Goal: Transaction & Acquisition: Book appointment/travel/reservation

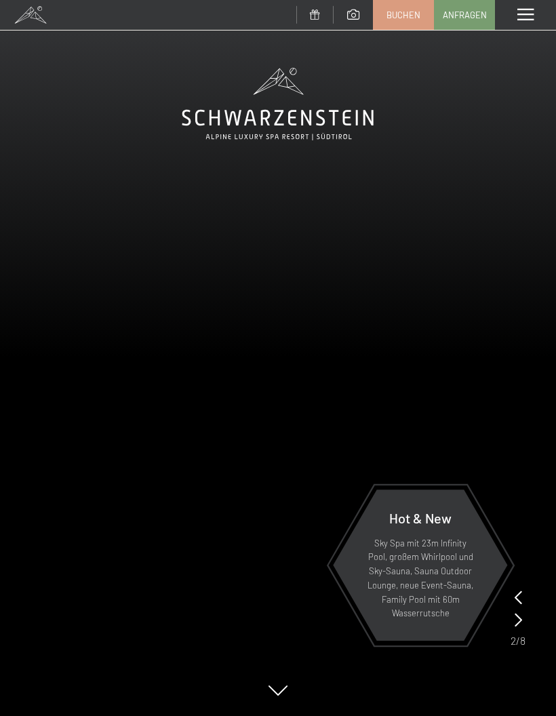
click at [408, 20] on link "Buchen" at bounding box center [404, 15] width 60 height 28
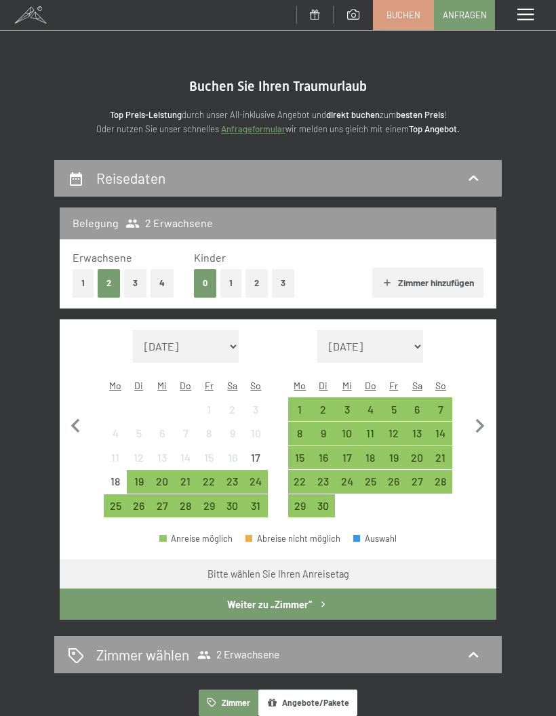
click at [116, 501] on div "25" at bounding box center [115, 511] width 21 height 21
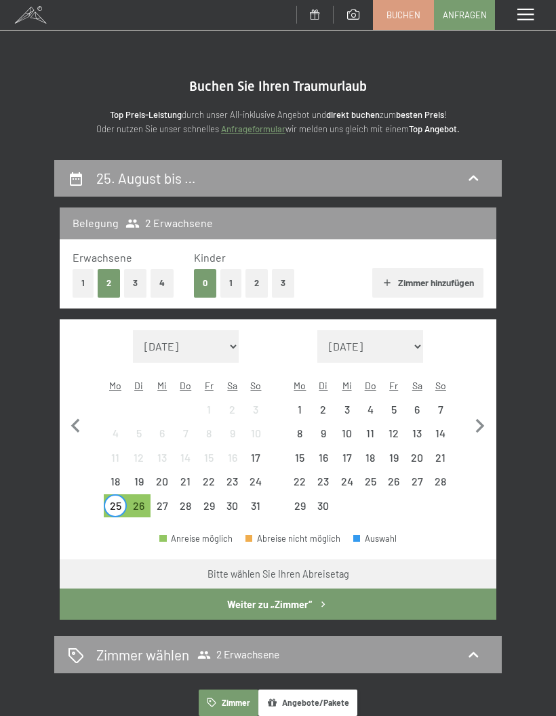
click at [214, 501] on div "29" at bounding box center [209, 511] width 21 height 21
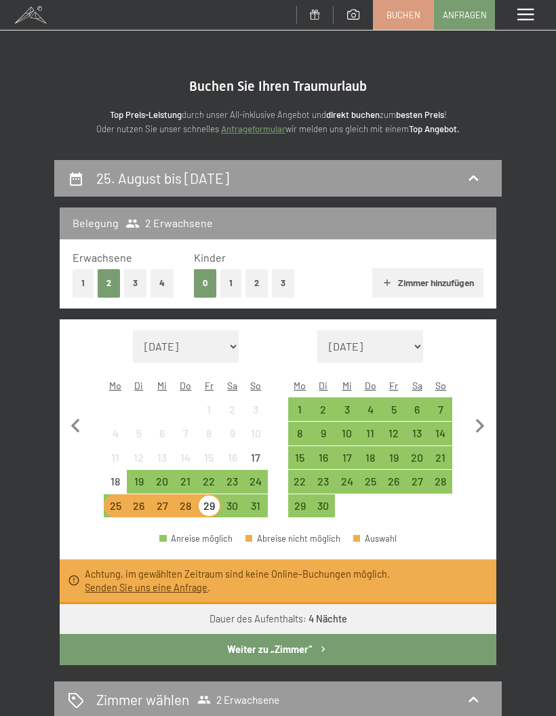
click at [444, 529] on div "Anreise möglich Abreise nicht möglich Auswahl" at bounding box center [278, 544] width 437 height 31
click at [118, 496] on div "25" at bounding box center [115, 506] width 21 height 21
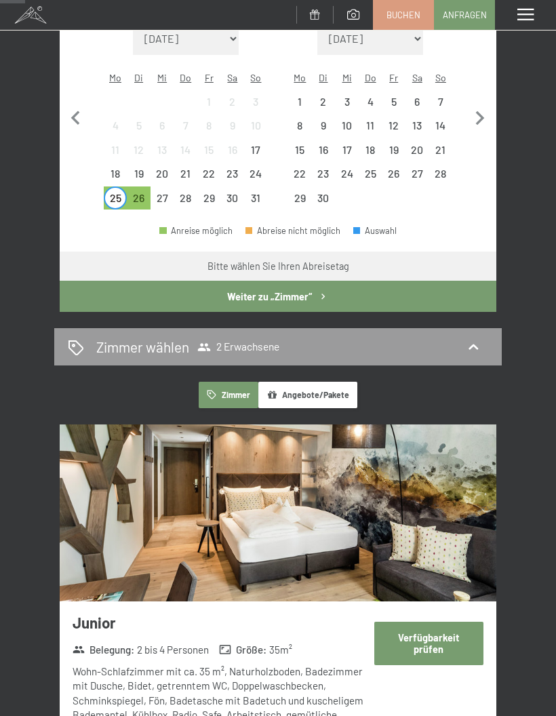
scroll to position [309, 0]
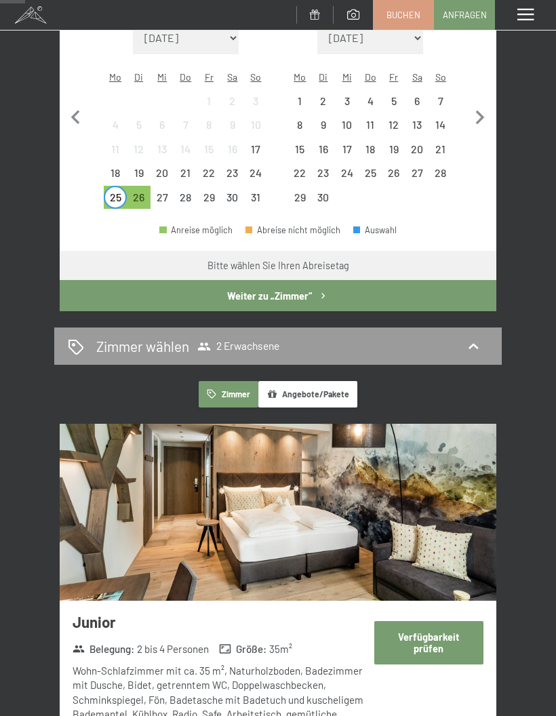
click at [427, 621] on button "Verfügbarkeit prüfen" at bounding box center [428, 642] width 109 height 43
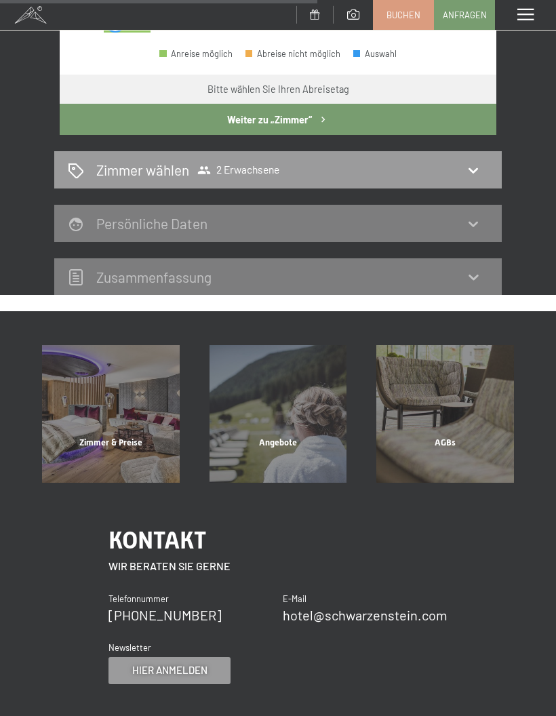
scroll to position [486, 0]
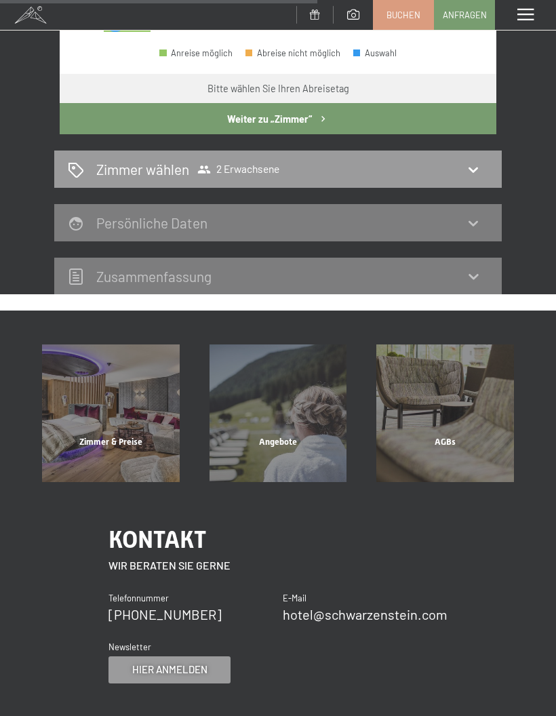
click at [112, 436] on div "Zimmer & Preise" at bounding box center [111, 459] width 168 height 46
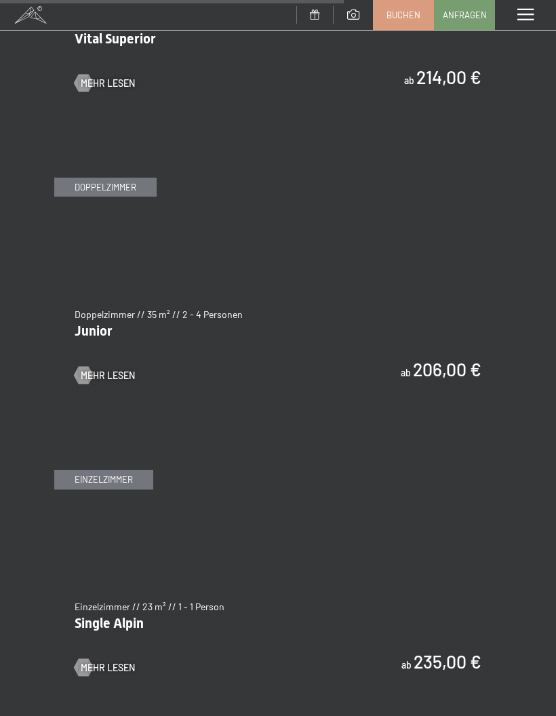
scroll to position [3210, 0]
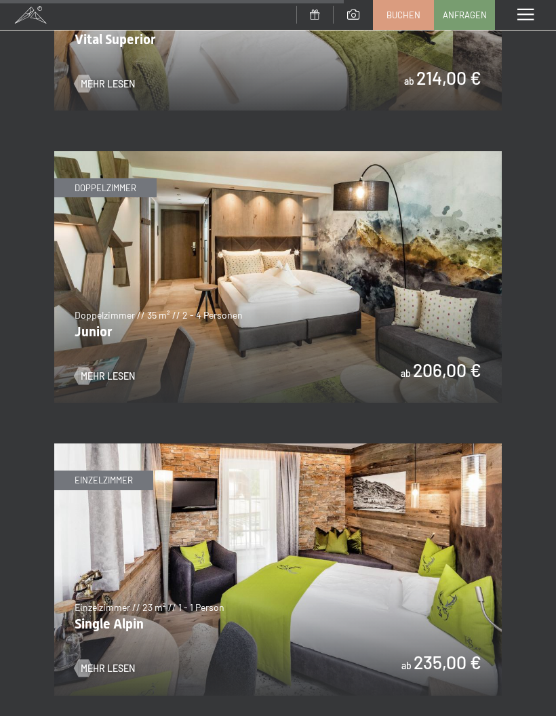
click at [168, 313] on img at bounding box center [278, 277] width 448 height 252
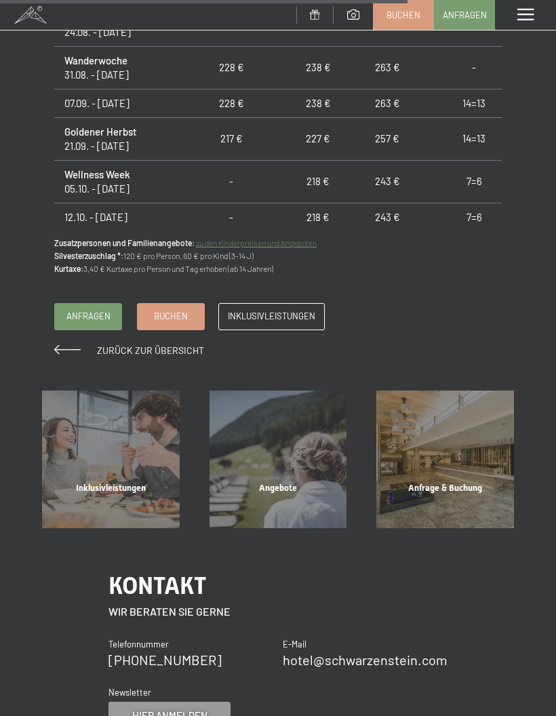
scroll to position [1271, 0]
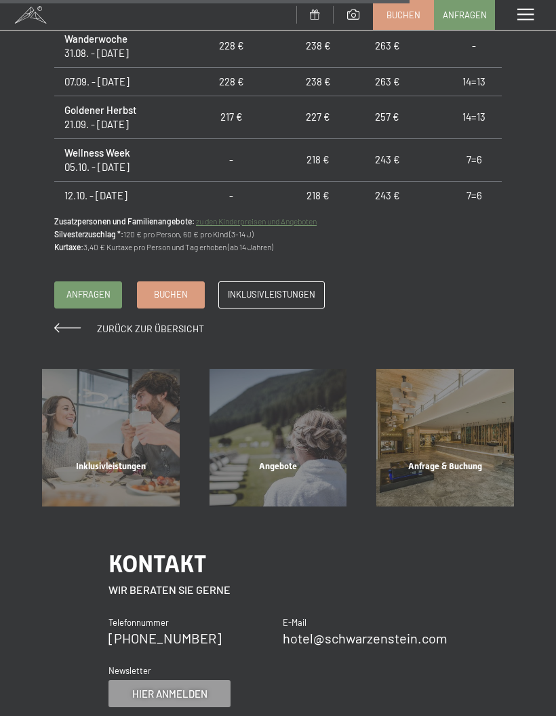
click at [282, 295] on link "Inklusivleistungen" at bounding box center [271, 295] width 105 height 26
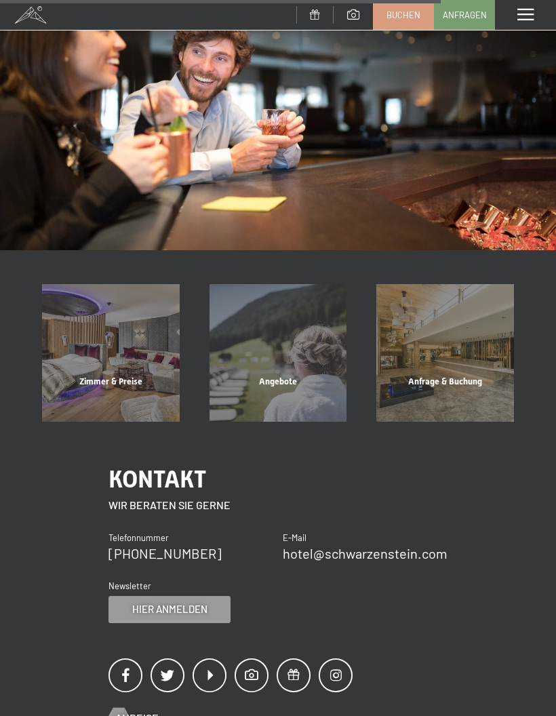
scroll to position [1083, 0]
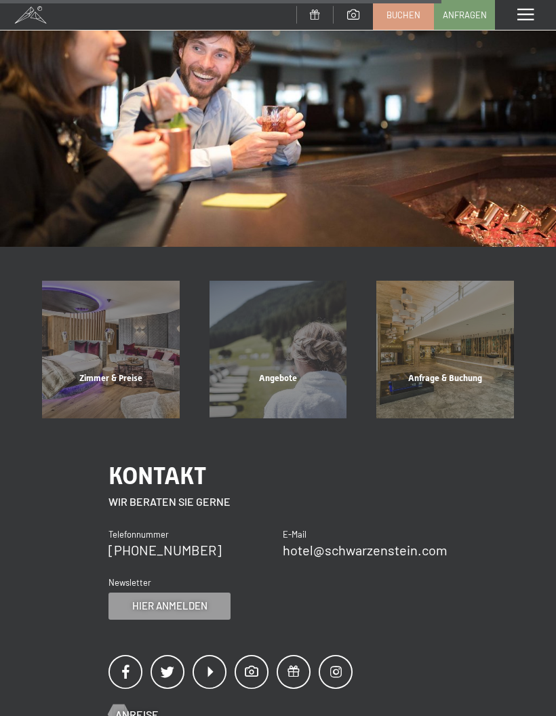
click at [459, 372] on div "Anfrage & Buchung" at bounding box center [446, 395] width 168 height 46
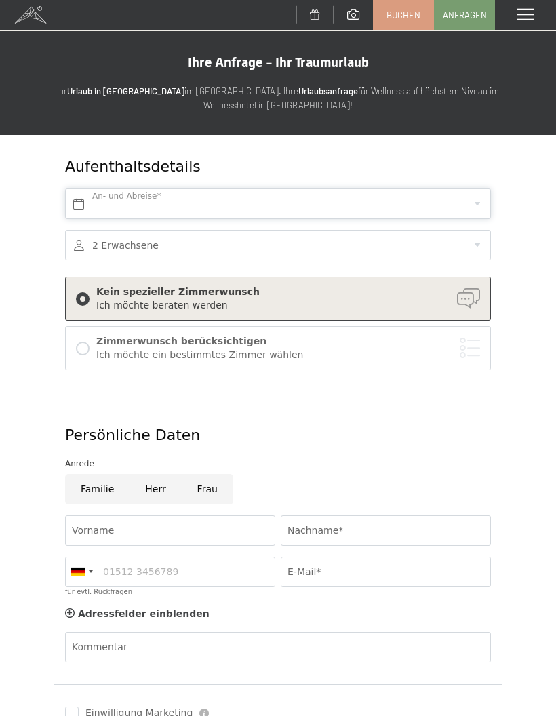
click at [490, 205] on input "text" at bounding box center [278, 204] width 426 height 31
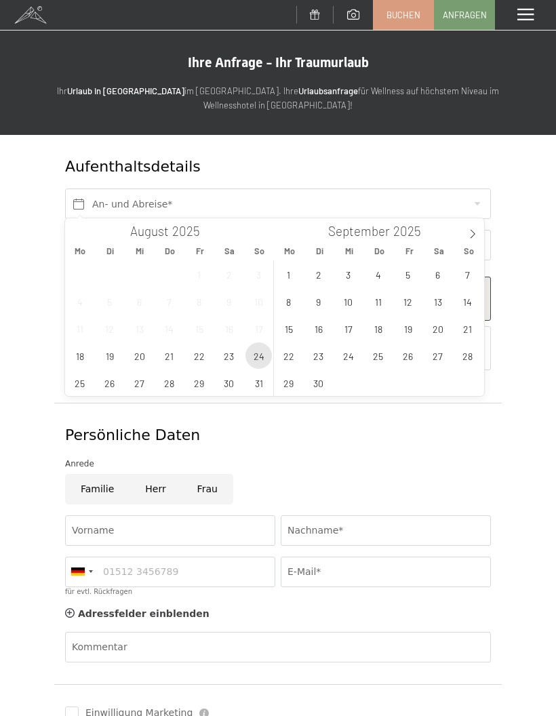
click at [268, 355] on span "24" at bounding box center [259, 356] width 26 height 26
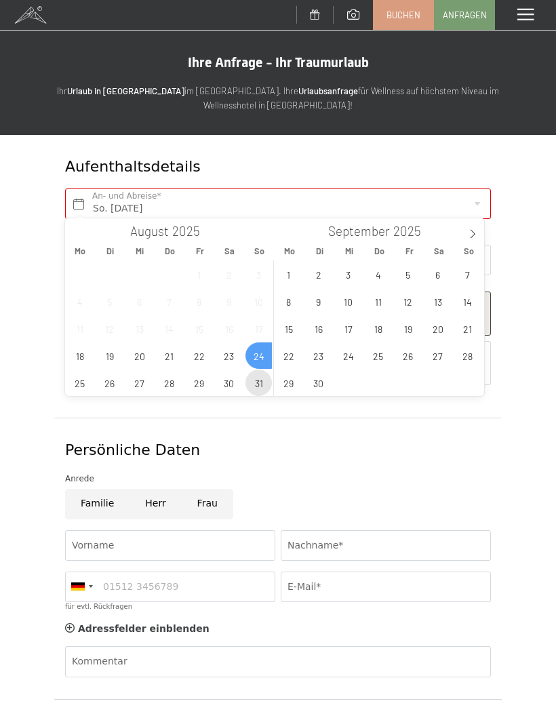
click at [267, 392] on span "31" at bounding box center [259, 383] width 26 height 26
type input "So. 24.08.2025 - So. 31.08.2025"
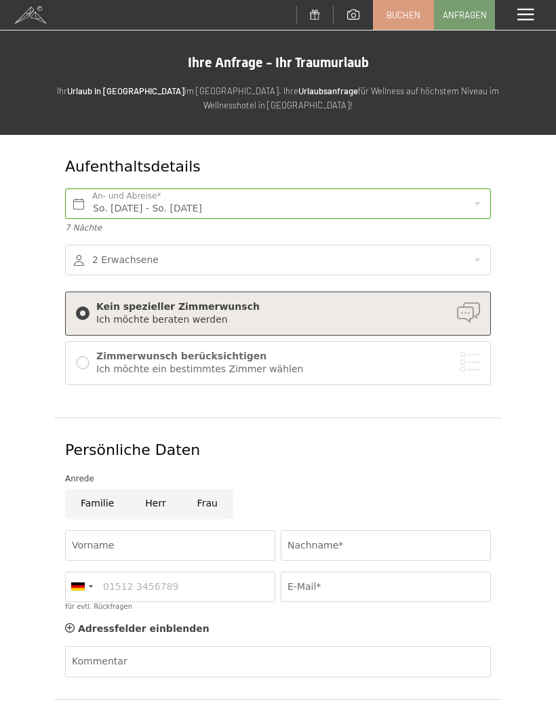
click at [411, 16] on span "Buchen" at bounding box center [404, 15] width 34 height 12
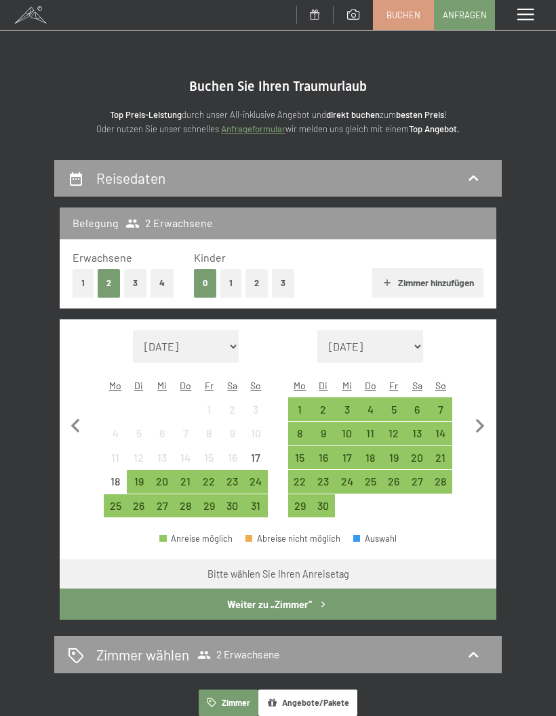
click at [117, 501] on div "25" at bounding box center [115, 511] width 21 height 21
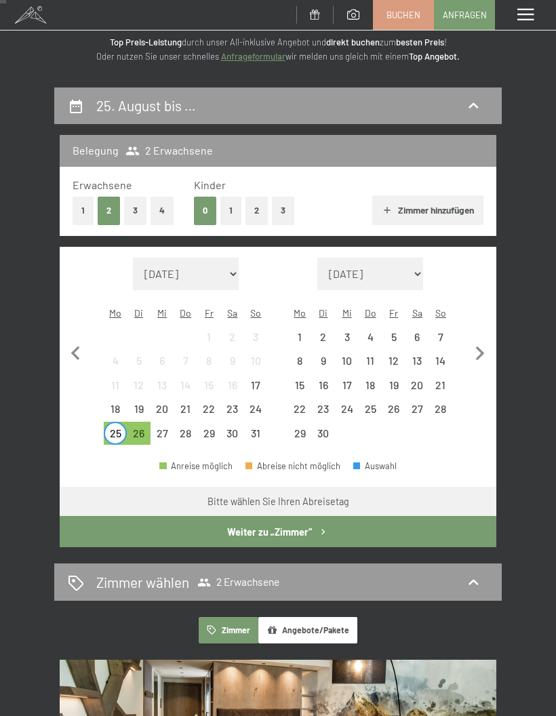
scroll to position [73, 0]
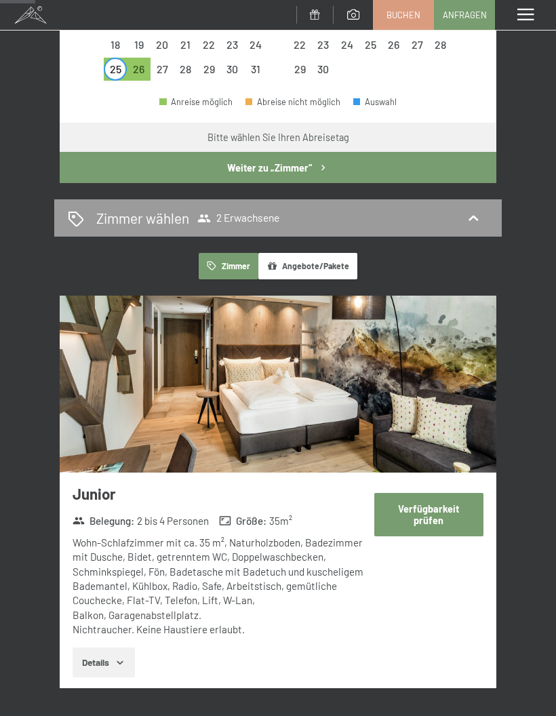
click at [440, 499] on button "Verfügbarkeit prüfen" at bounding box center [428, 514] width 109 height 43
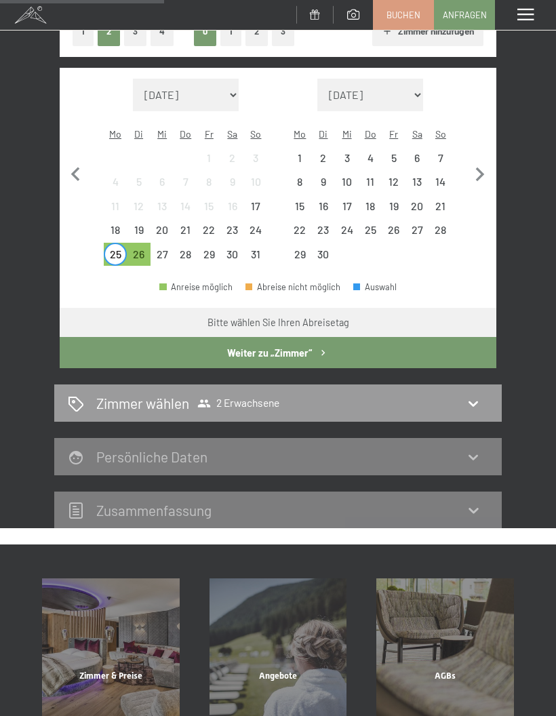
click at [284, 337] on button "Weiter zu „Zimmer“" at bounding box center [278, 352] width 437 height 31
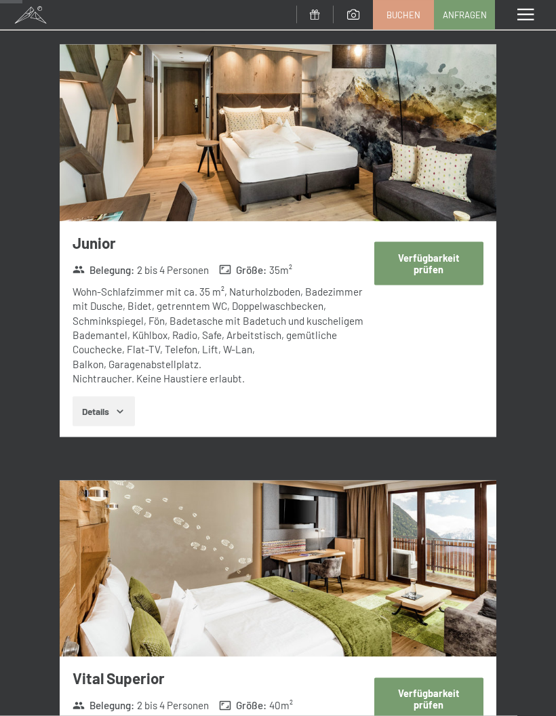
scroll to position [265, 0]
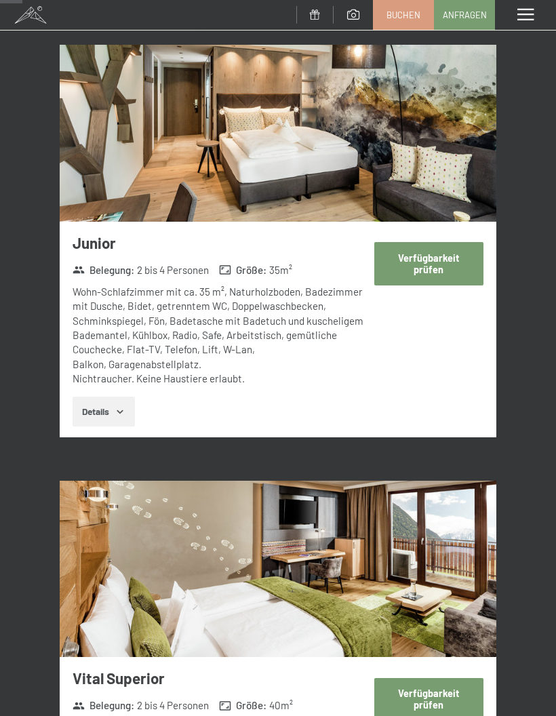
click at [438, 263] on button "Verfügbarkeit prüfen" at bounding box center [428, 263] width 109 height 43
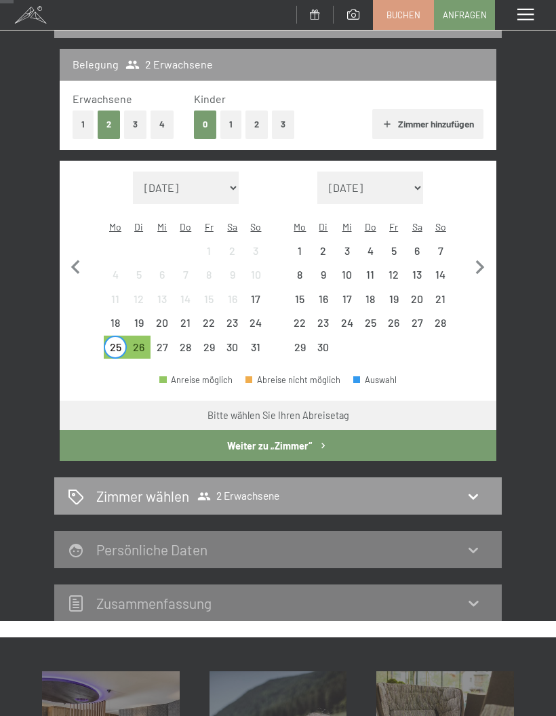
click at [470, 488] on icon at bounding box center [473, 496] width 16 height 16
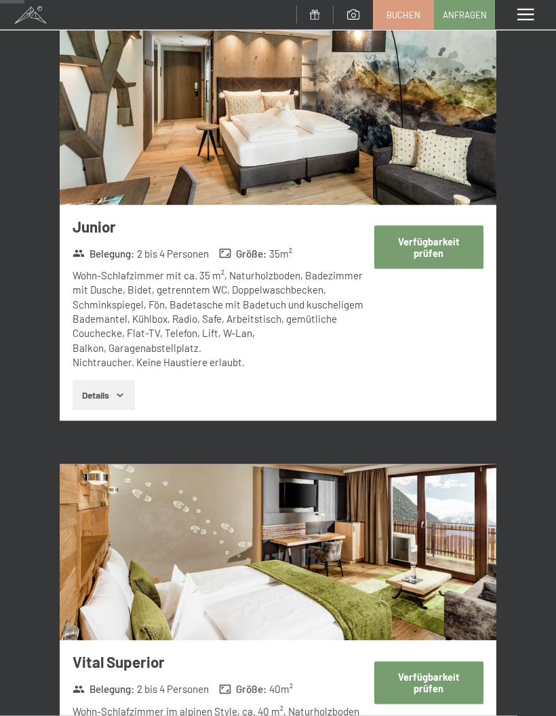
click at [111, 386] on button "Details" at bounding box center [104, 396] width 62 height 30
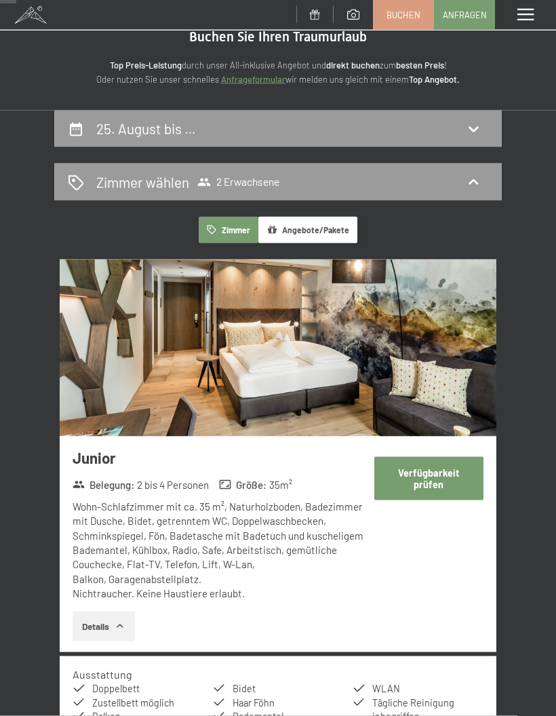
scroll to position [0, 0]
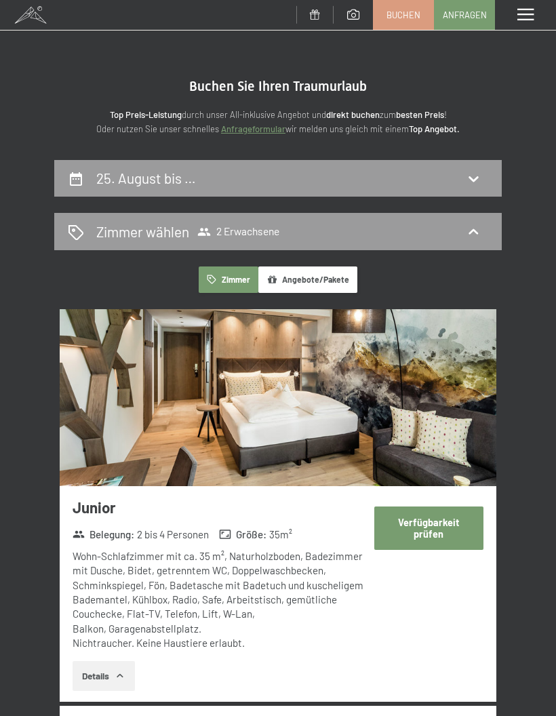
click at [322, 282] on button "Angebote/Pakete" at bounding box center [307, 280] width 99 height 26
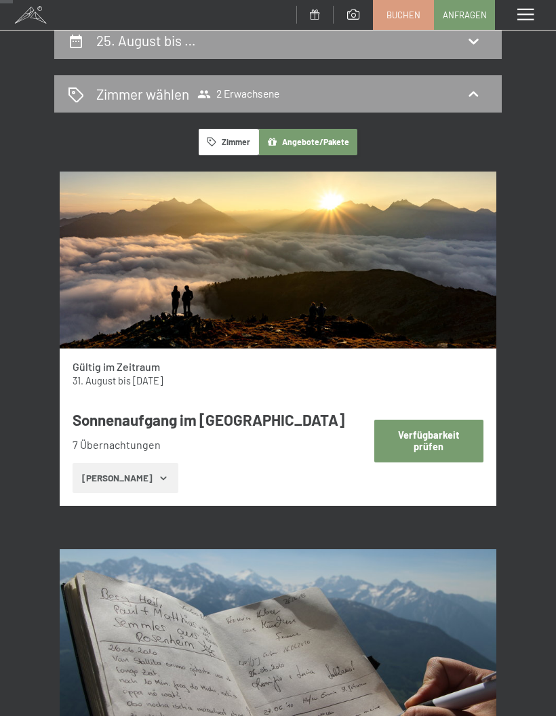
scroll to position [140, 0]
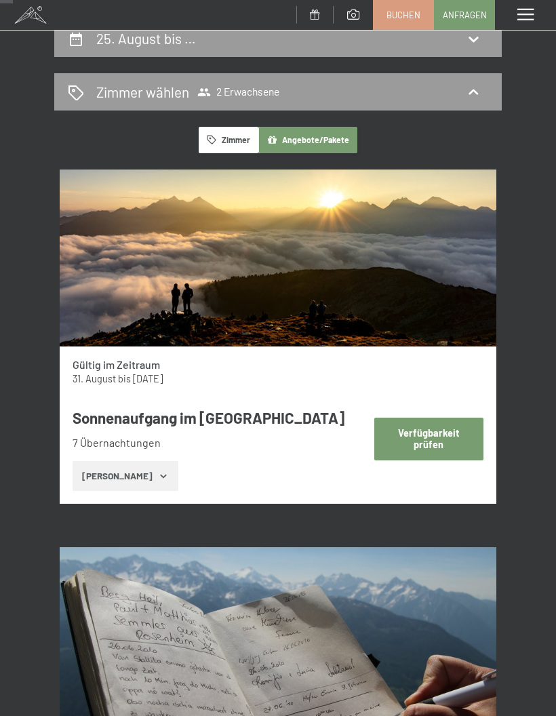
click at [436, 440] on button "Verfügbarkeit prüfen" at bounding box center [428, 439] width 109 height 43
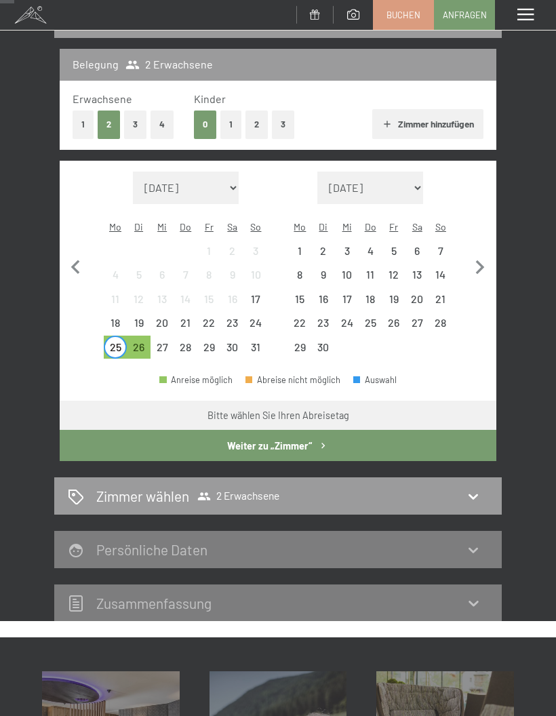
click at [255, 342] on div "31" at bounding box center [256, 352] width 21 height 21
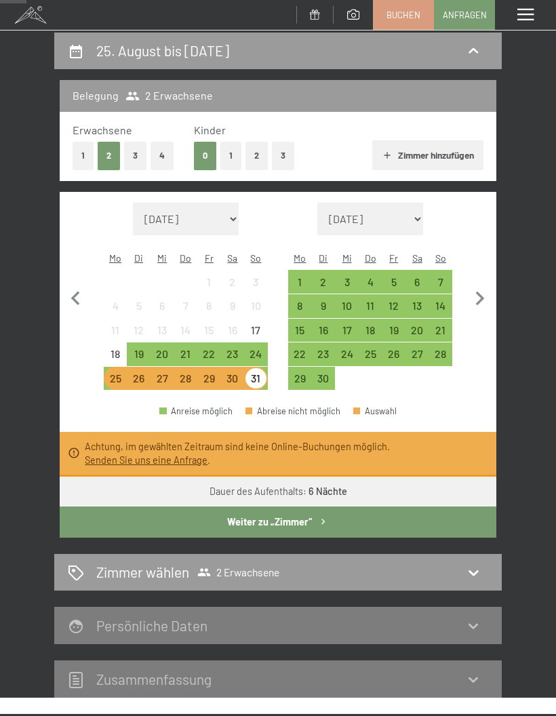
scroll to position [0, 0]
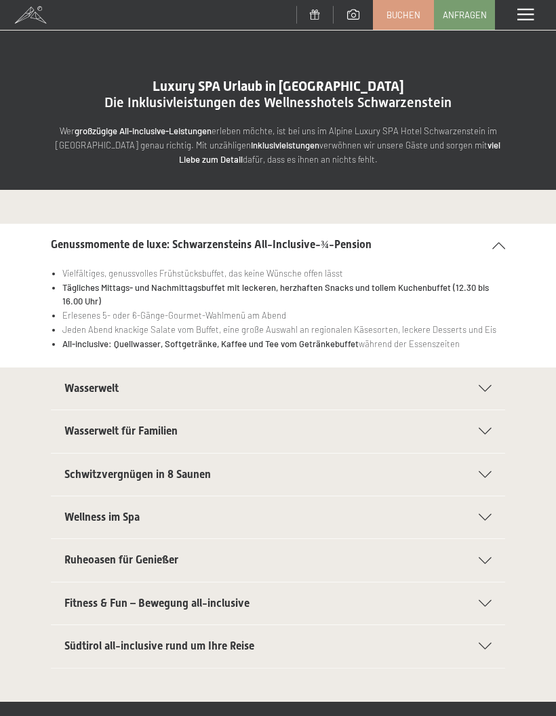
click at [528, 18] on span at bounding box center [526, 15] width 16 height 12
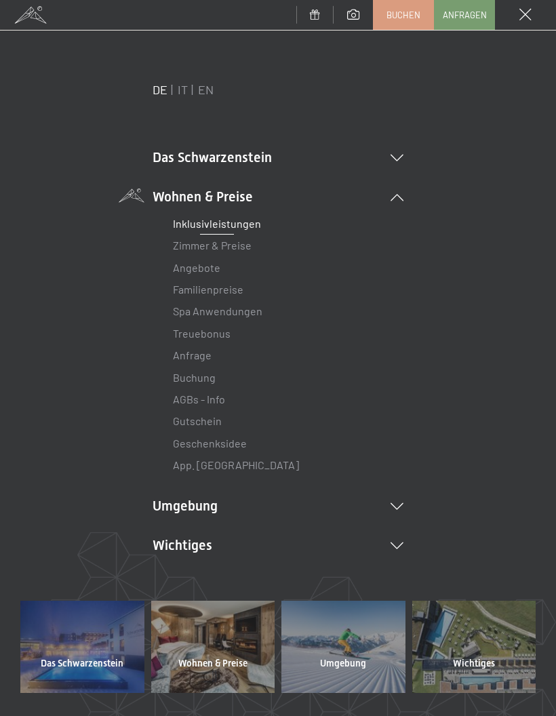
click at [246, 248] on link "Zimmer & Preise" at bounding box center [212, 245] width 79 height 13
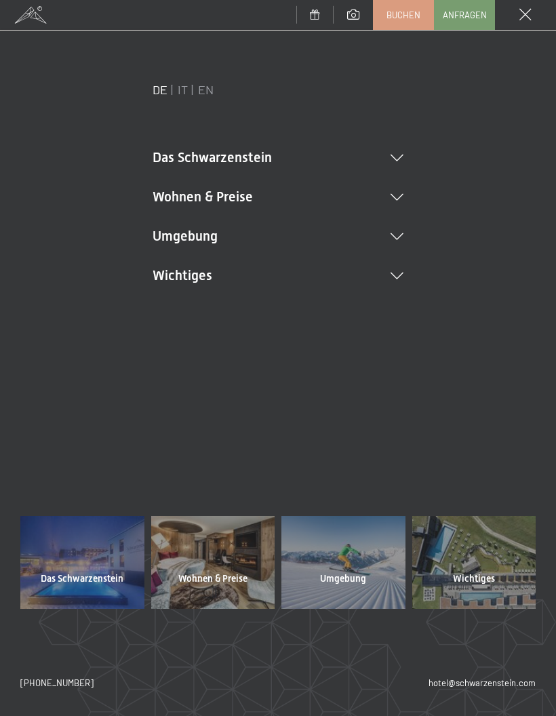
click at [193, 277] on li "Wichtiges Lage & Anreise Online bezahlen Webcam & Wetter Downloads" at bounding box center [278, 275] width 251 height 19
click at [500, 564] on div at bounding box center [474, 562] width 124 height 92
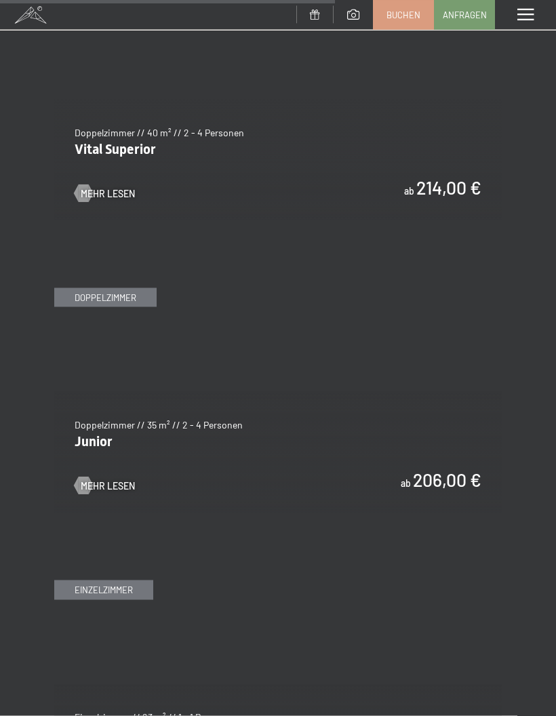
scroll to position [3101, 0]
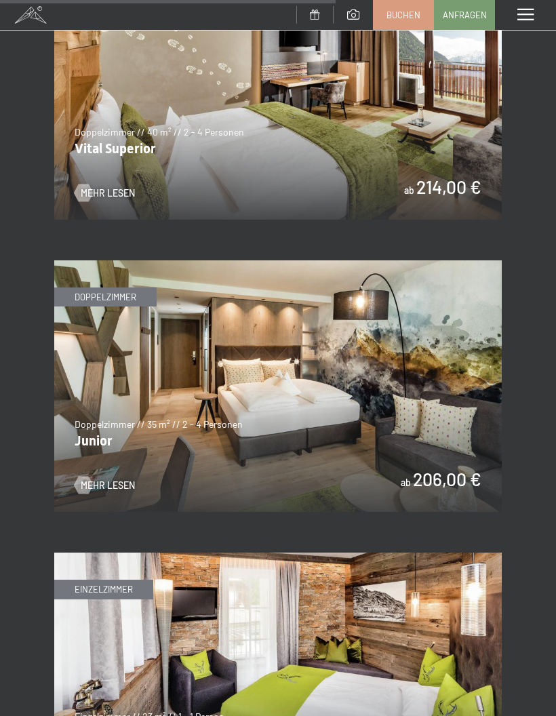
click at [113, 462] on img at bounding box center [278, 387] width 448 height 252
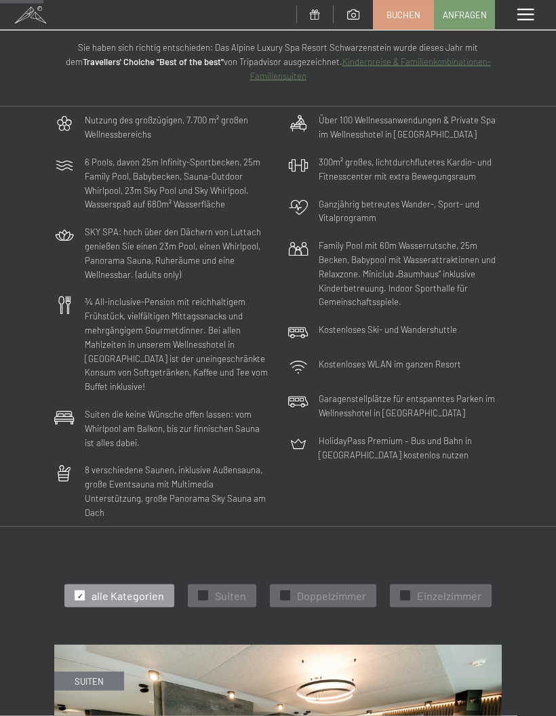
scroll to position [467, 0]
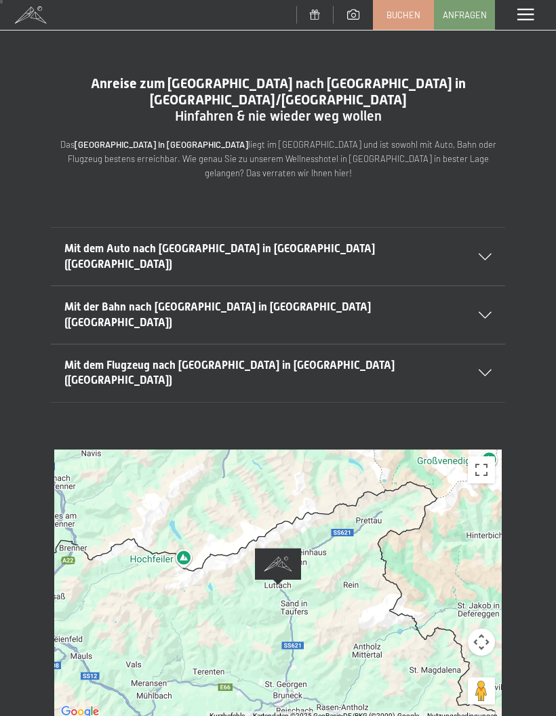
scroll to position [2, 0]
click at [486, 370] on icon at bounding box center [485, 373] width 13 height 7
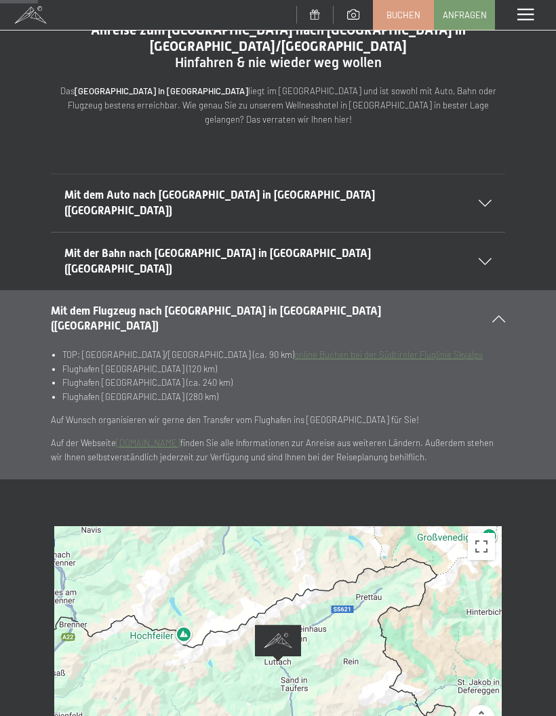
scroll to position [0, 0]
